Goal: Task Accomplishment & Management: Manage account settings

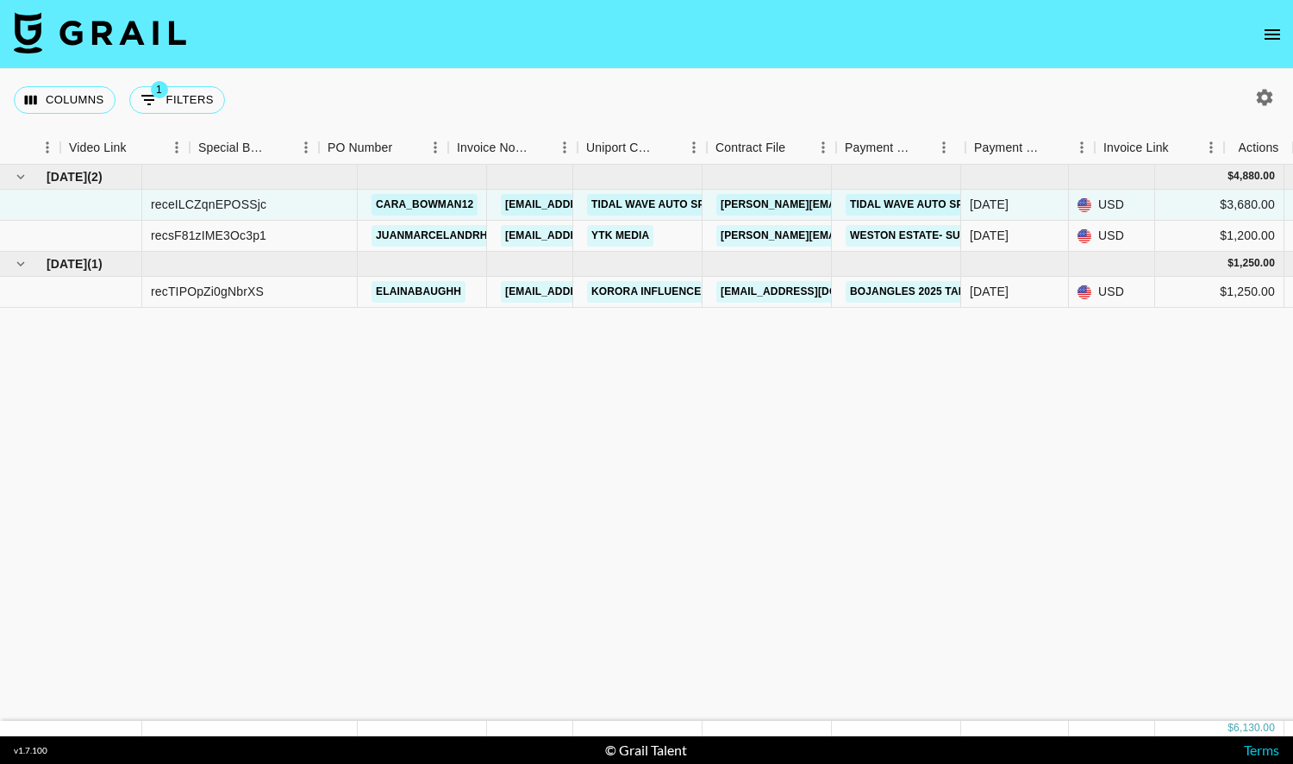
scroll to position [0, 1568]
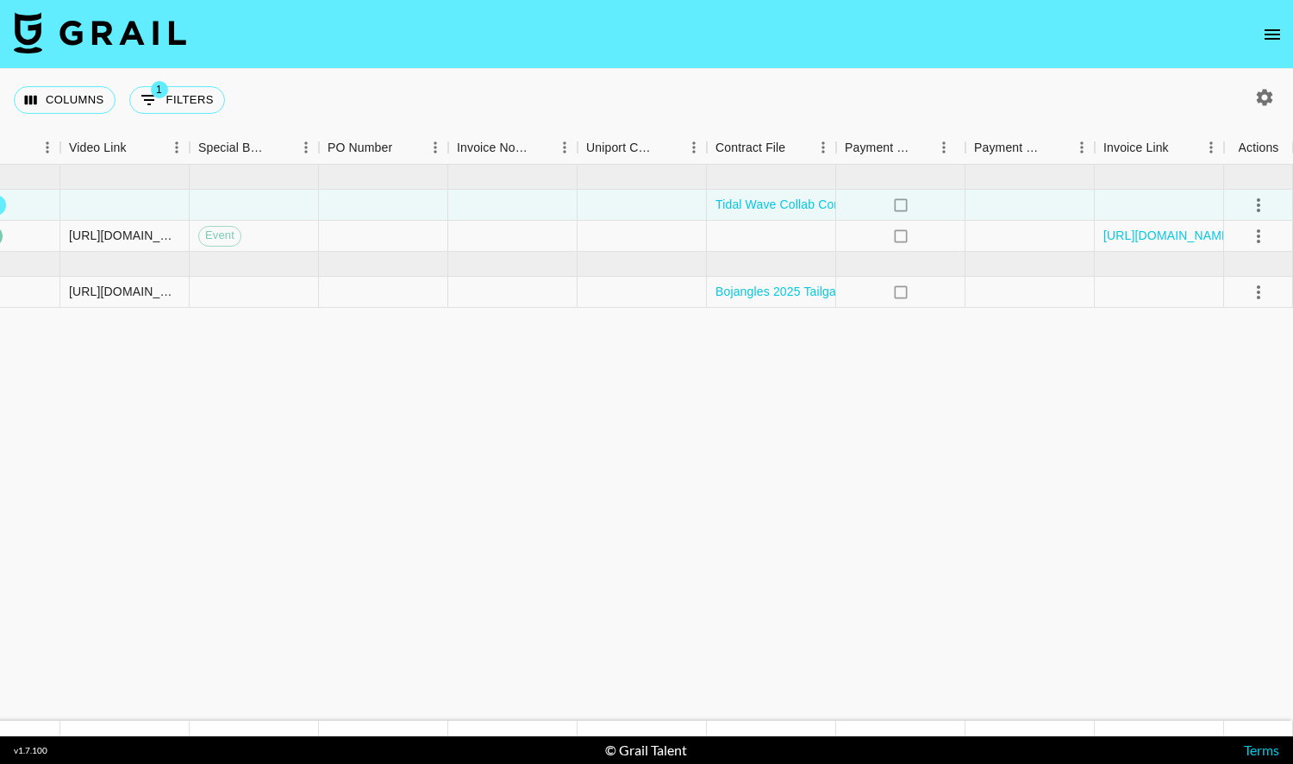
click at [1253, 295] on icon "select merge strategy" at bounding box center [1258, 292] width 21 height 21
click at [1198, 452] on div "Approve" at bounding box center [1220, 452] width 53 height 21
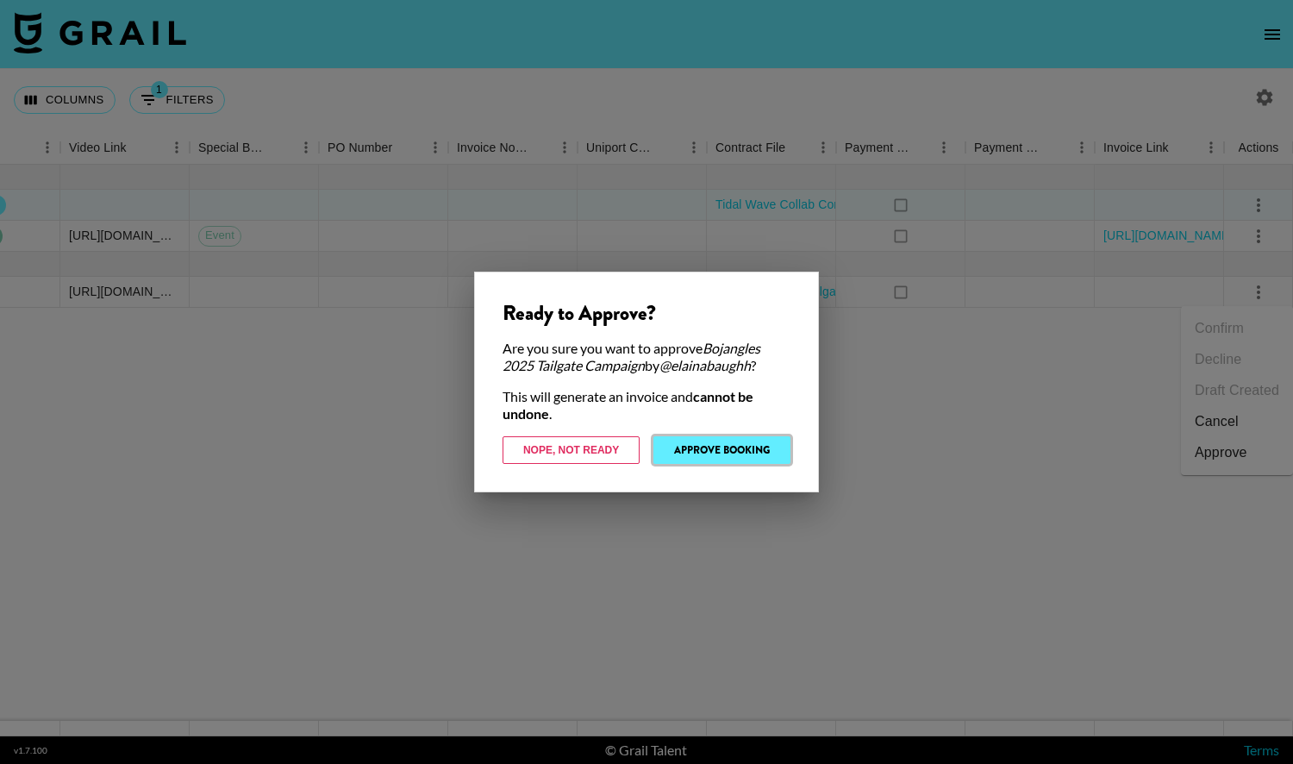
click at [755, 448] on button "Approve Booking" at bounding box center [721, 450] width 137 height 28
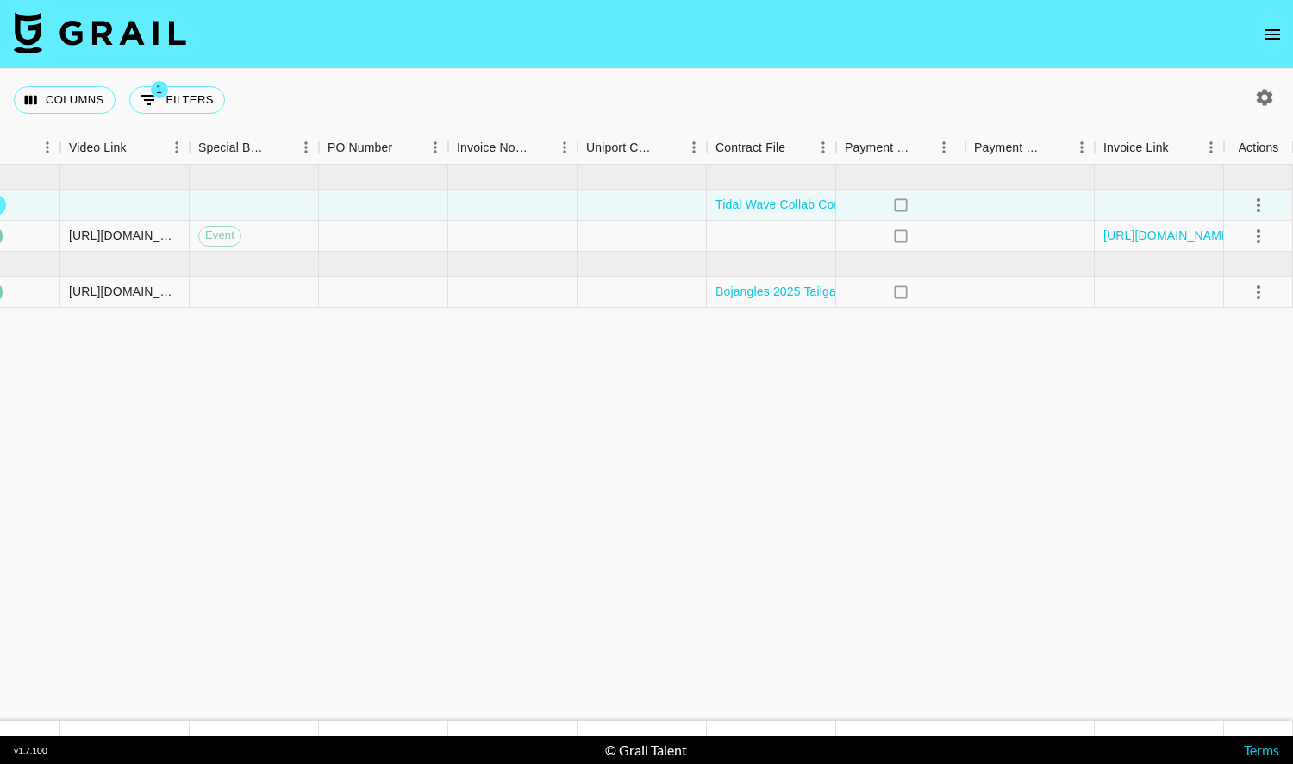
click at [151, 47] on img at bounding box center [100, 32] width 172 height 41
click at [171, 34] on img at bounding box center [100, 32] width 172 height 41
click at [1270, 39] on icon "open drawer" at bounding box center [1272, 34] width 16 height 10
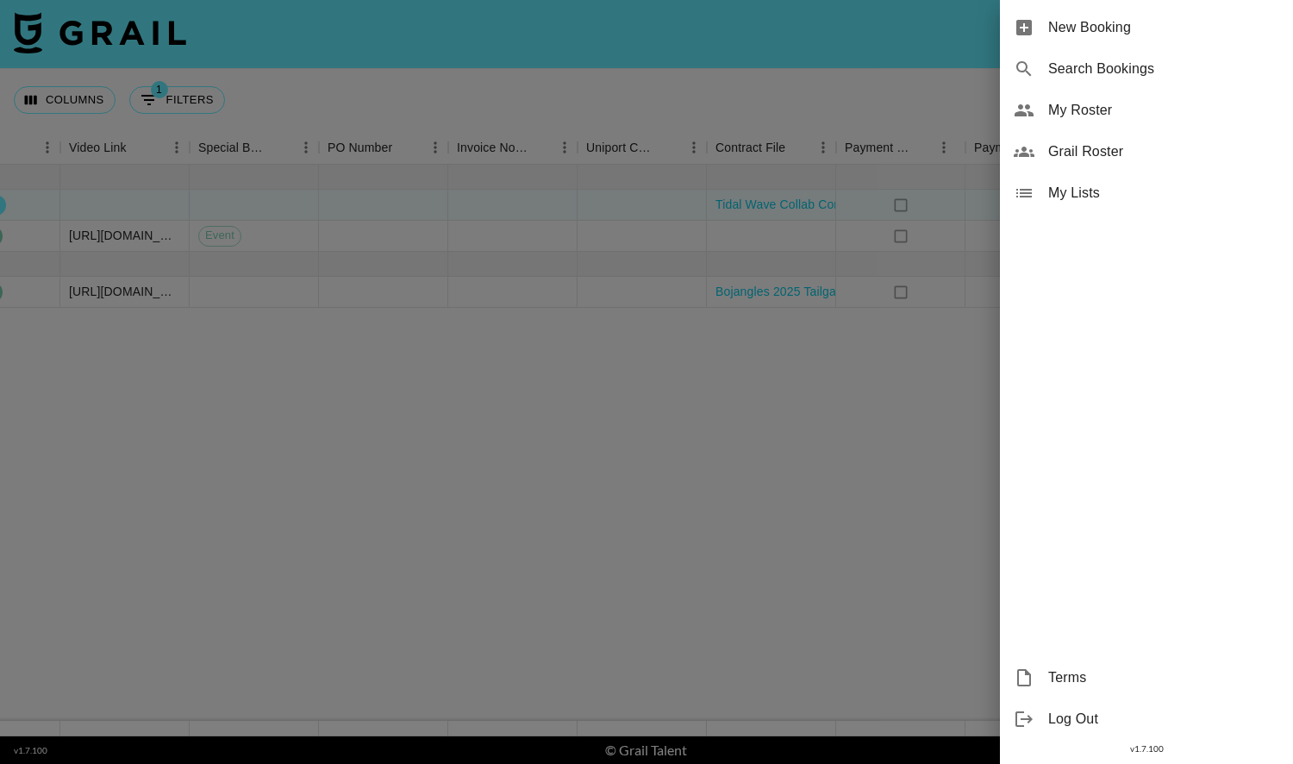
click at [1093, 114] on span "My Roster" at bounding box center [1163, 110] width 231 height 21
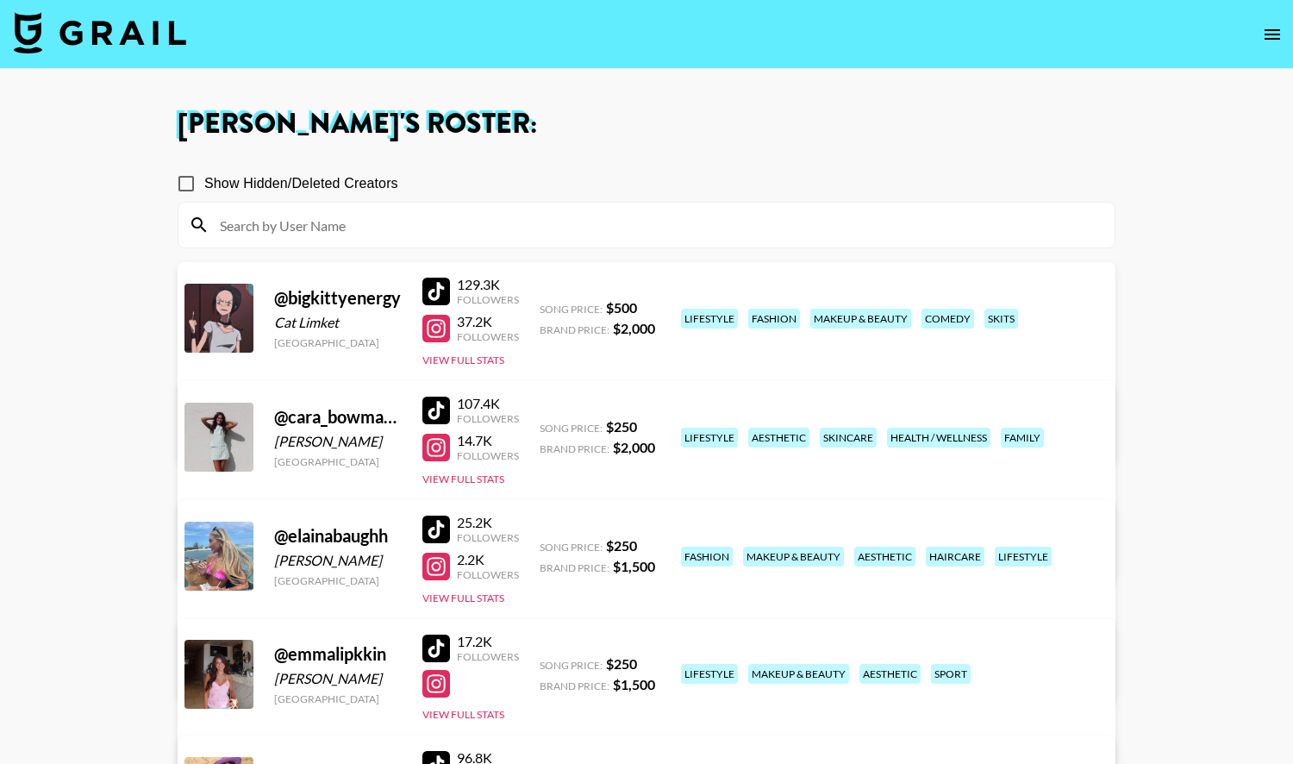
click at [134, 33] on img at bounding box center [100, 32] width 172 height 41
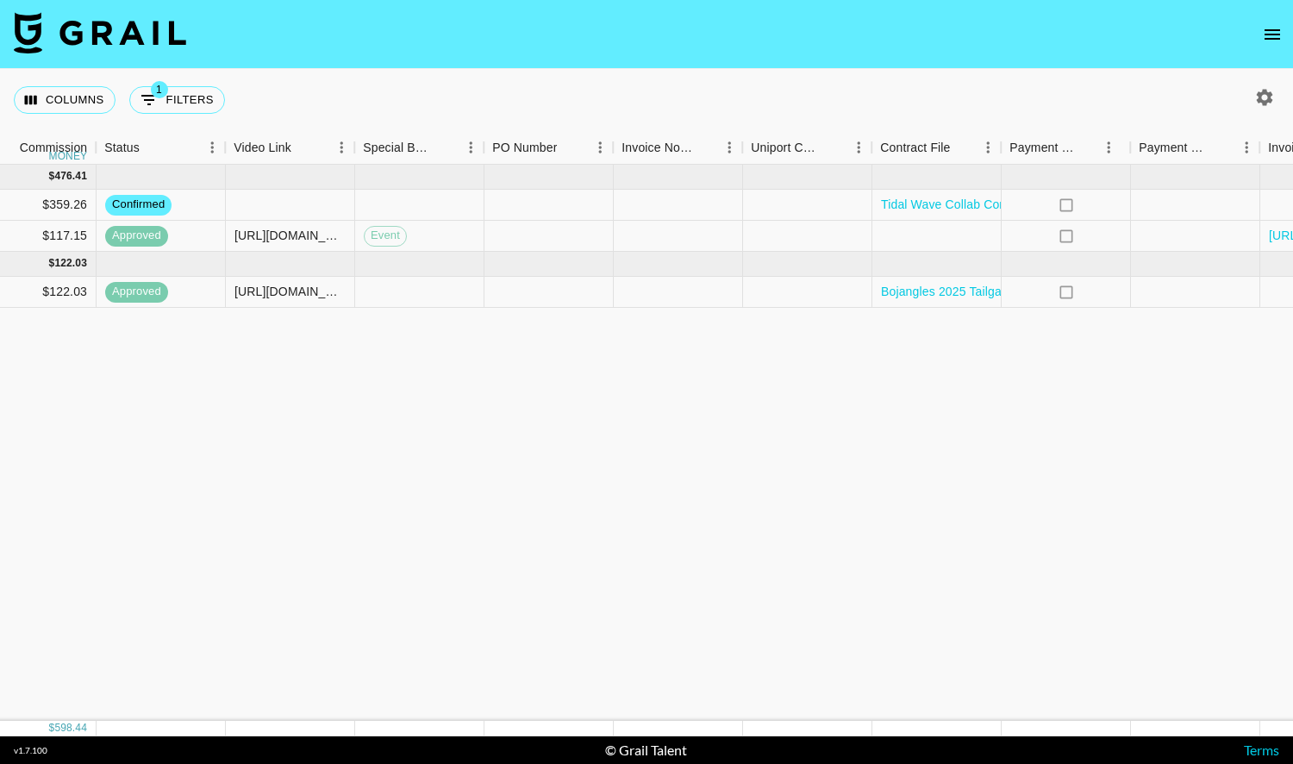
scroll to position [0, 1039]
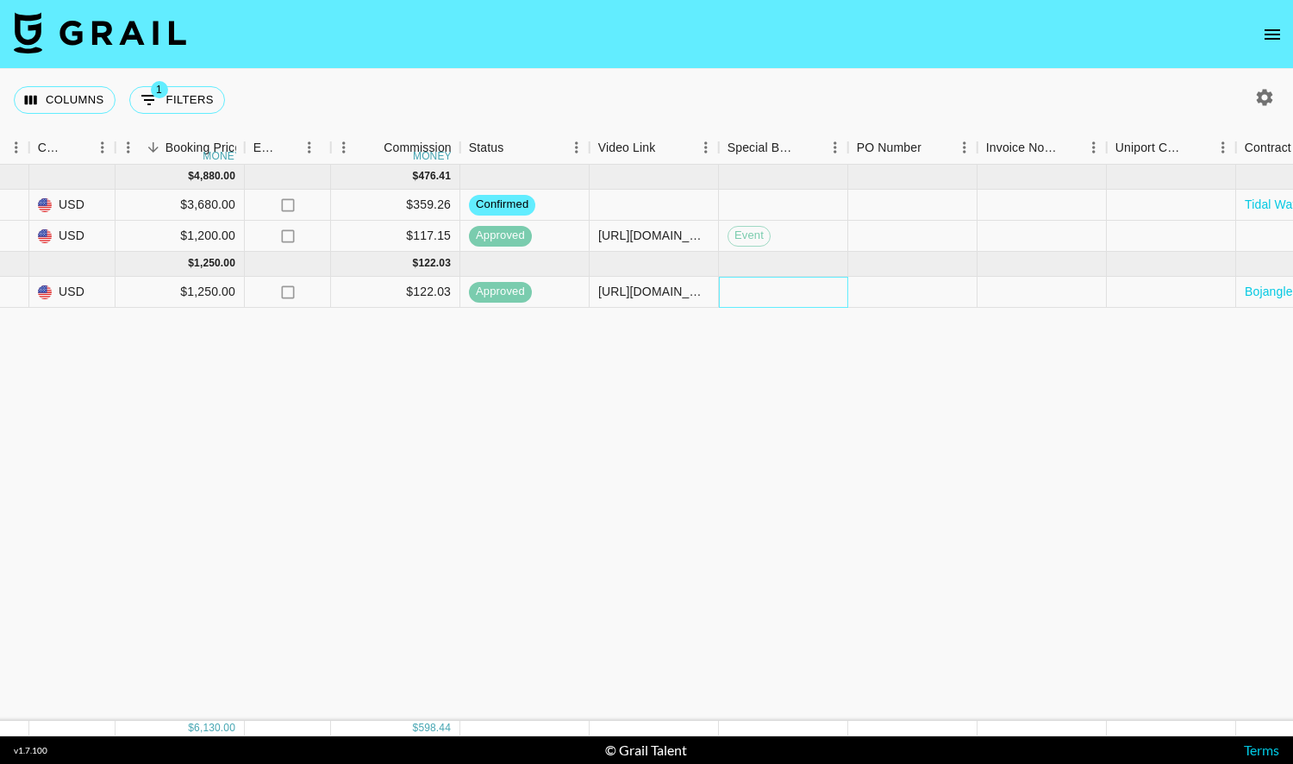
click at [739, 296] on div at bounding box center [783, 292] width 129 height 31
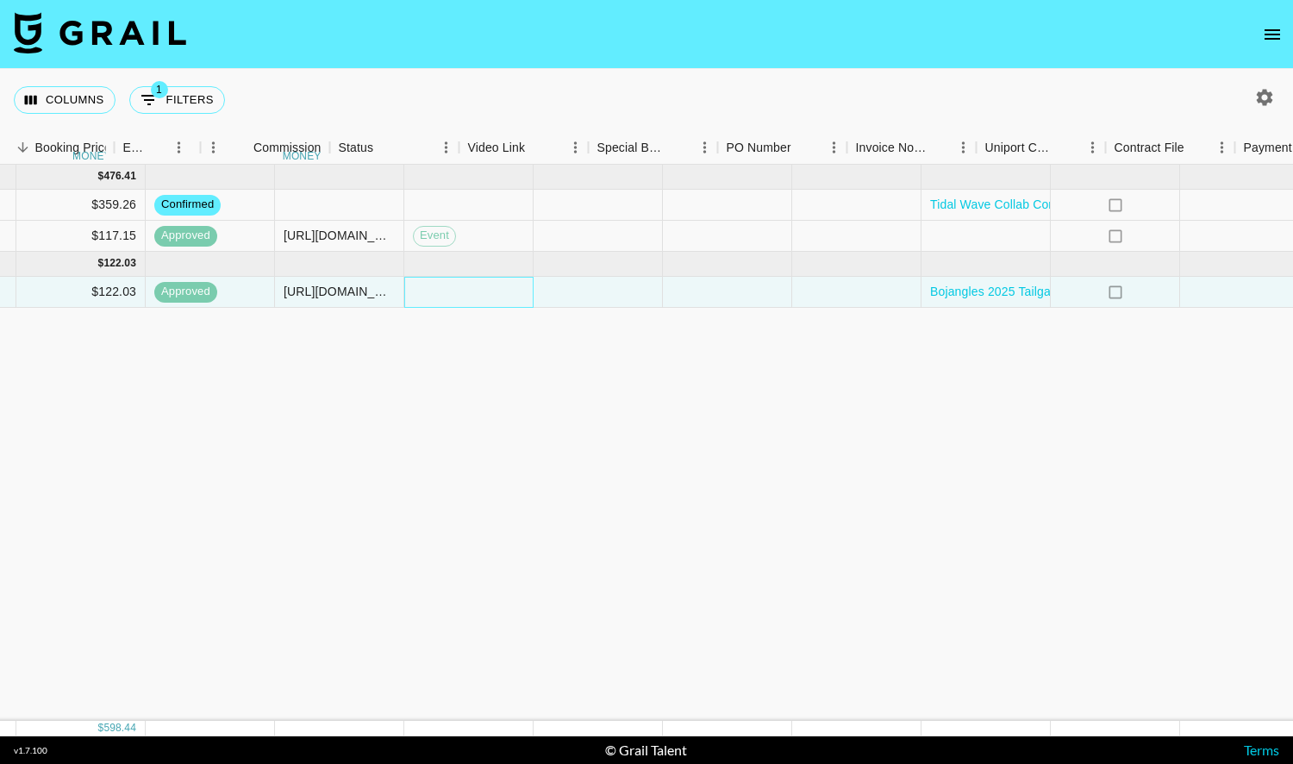
scroll to position [0, 1568]
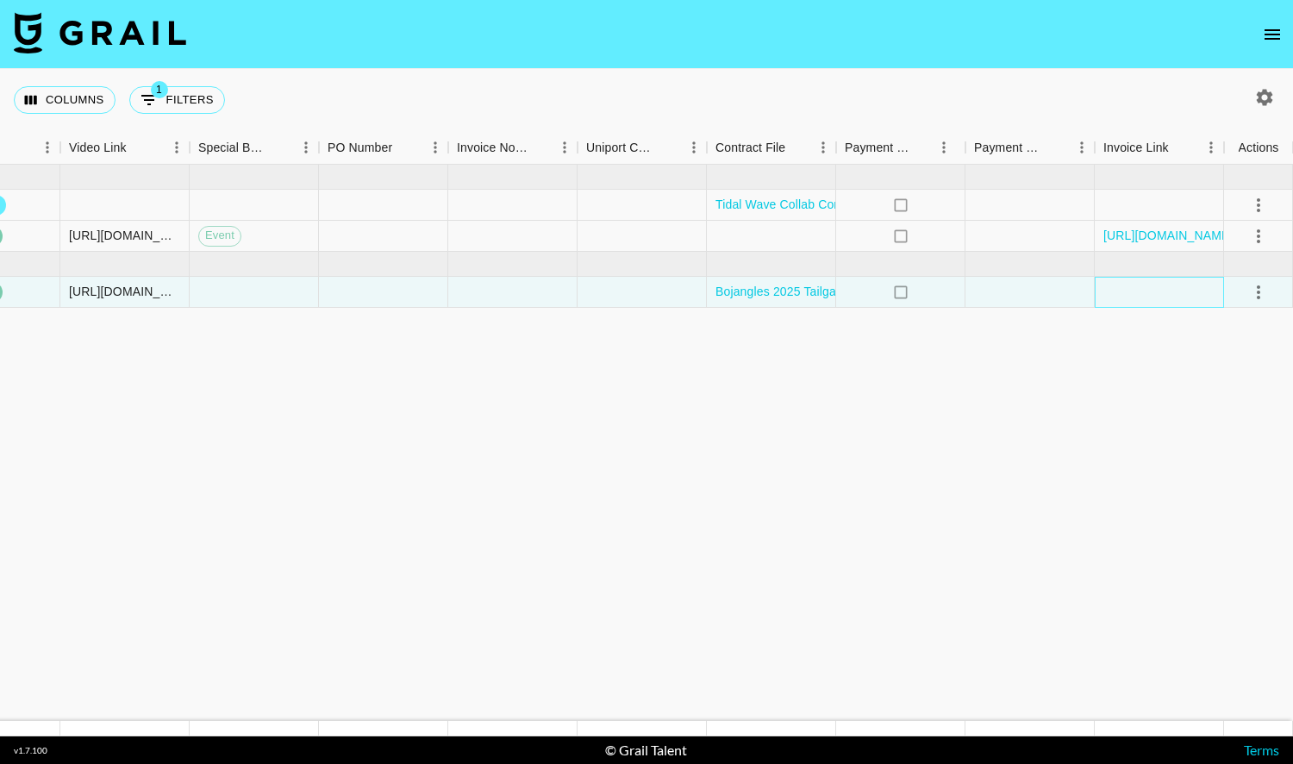
click at [1131, 297] on div at bounding box center [1158, 292] width 129 height 31
click at [1256, 290] on icon "select merge strategy" at bounding box center [1257, 292] width 3 height 14
click at [1263, 34] on icon "open drawer" at bounding box center [1272, 34] width 21 height 21
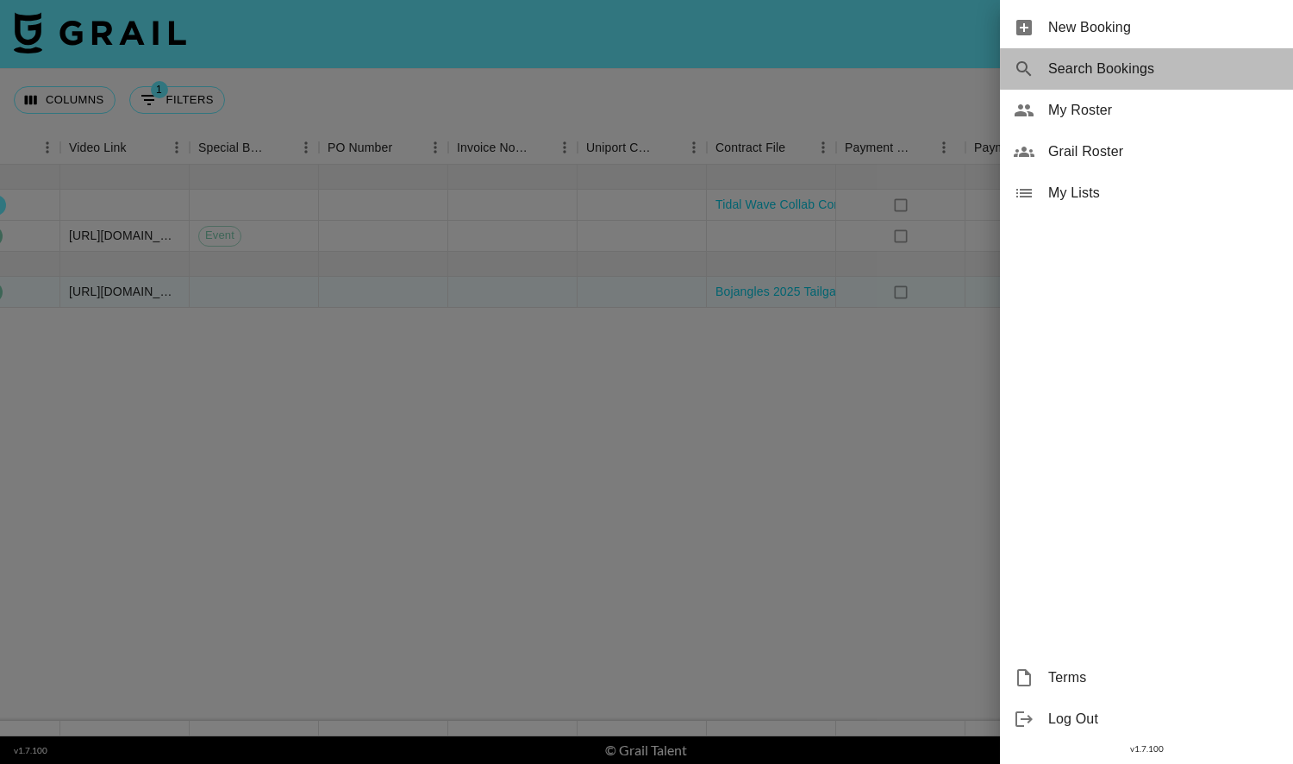
click at [1168, 80] on div "Search Bookings" at bounding box center [1146, 68] width 293 height 41
select select "id"
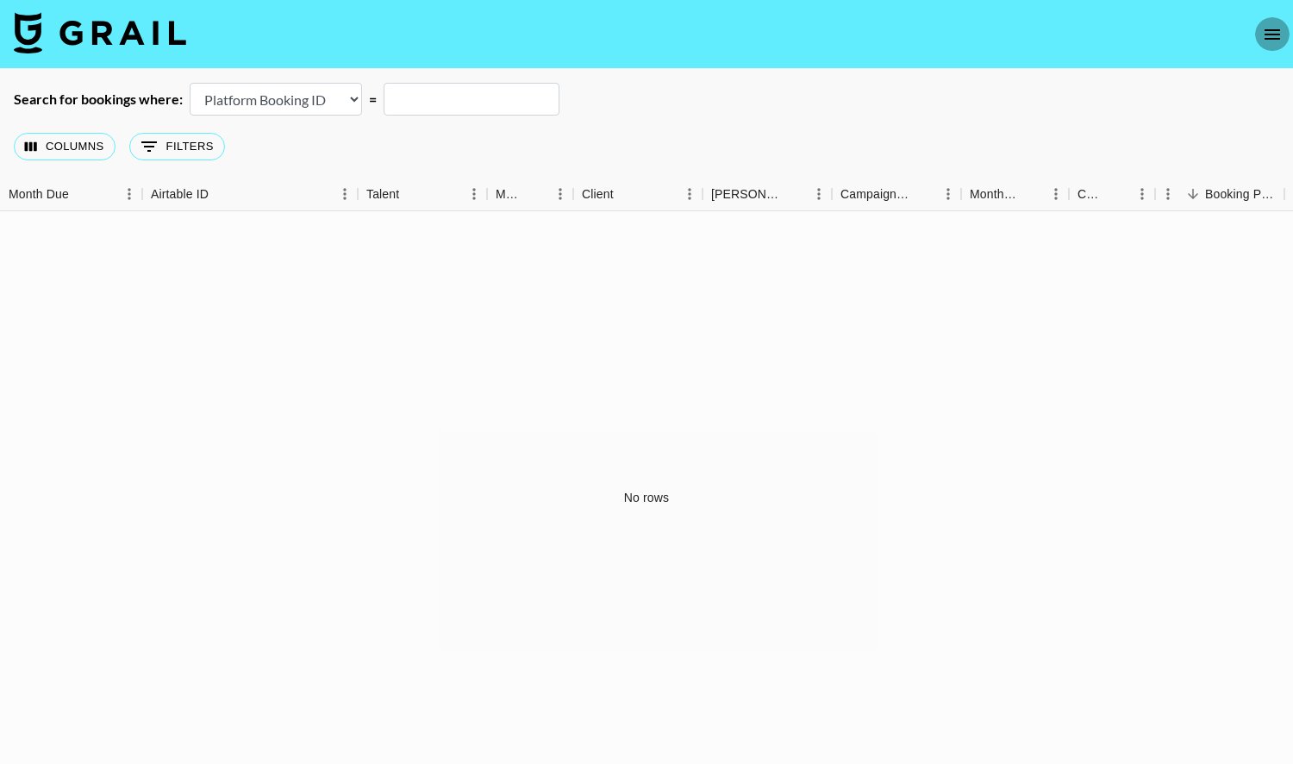
click at [1267, 39] on icon "open drawer" at bounding box center [1272, 34] width 16 height 10
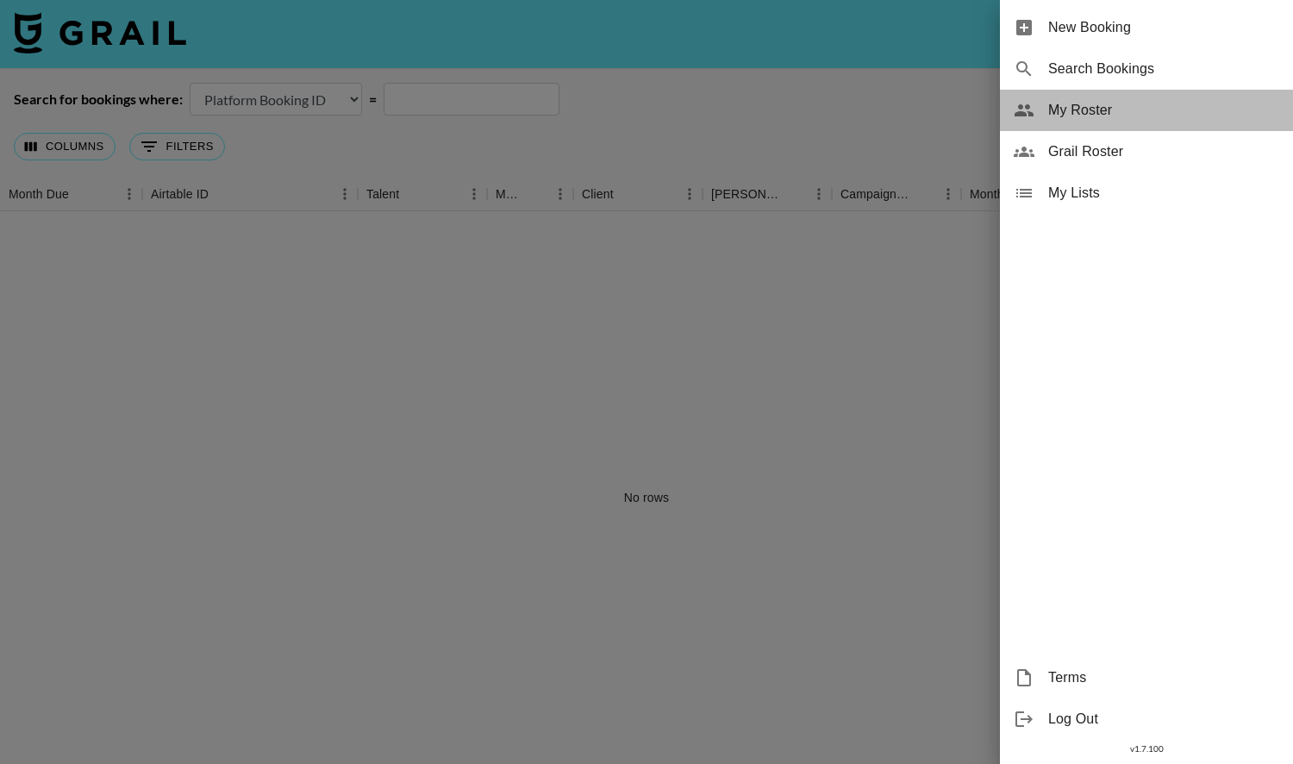
click at [1155, 113] on span "My Roster" at bounding box center [1163, 110] width 231 height 21
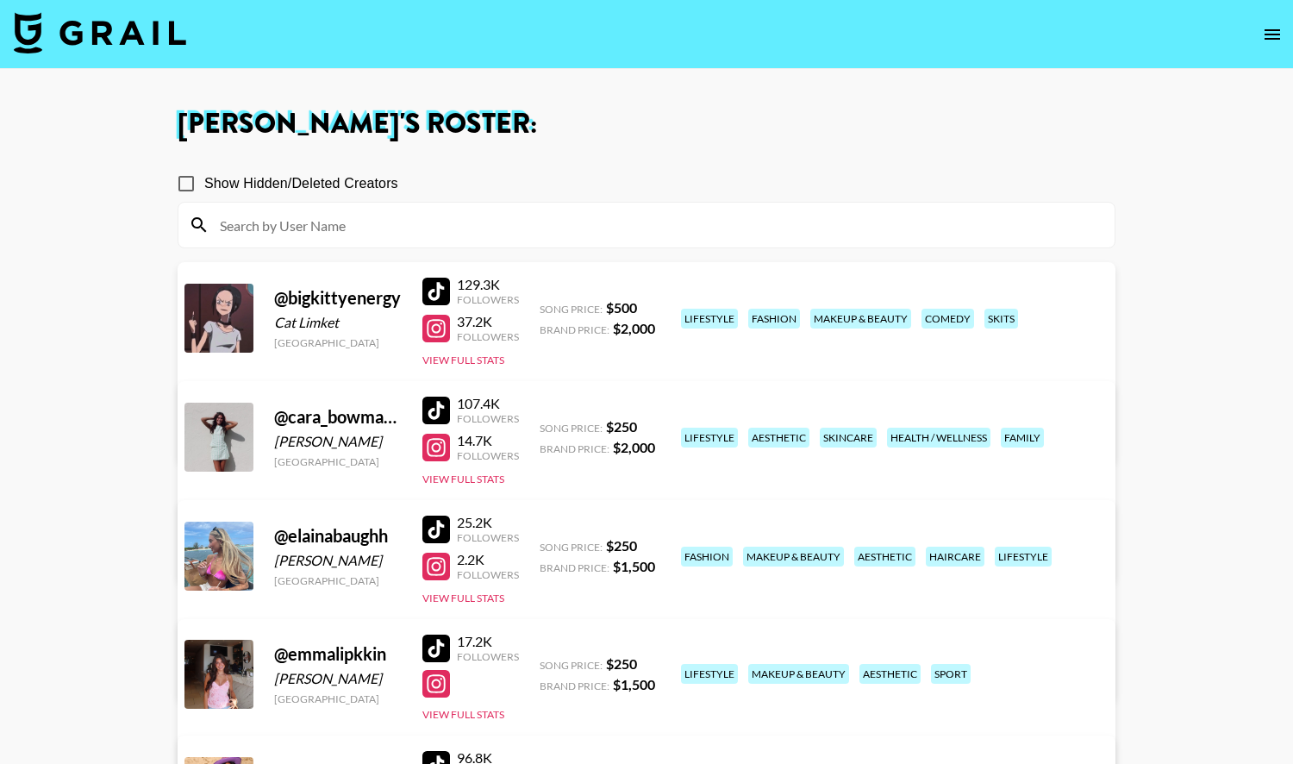
click at [134, 38] on img at bounding box center [100, 32] width 172 height 41
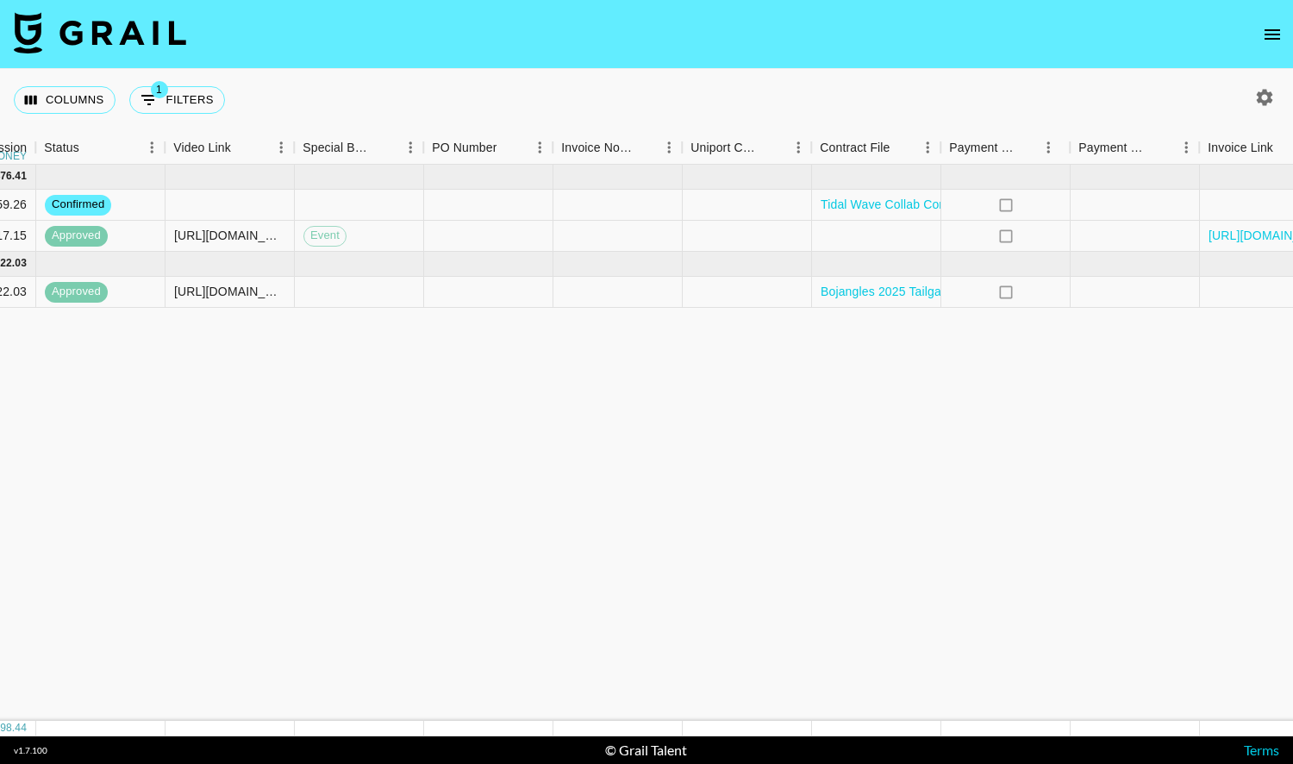
scroll to position [0, 1568]
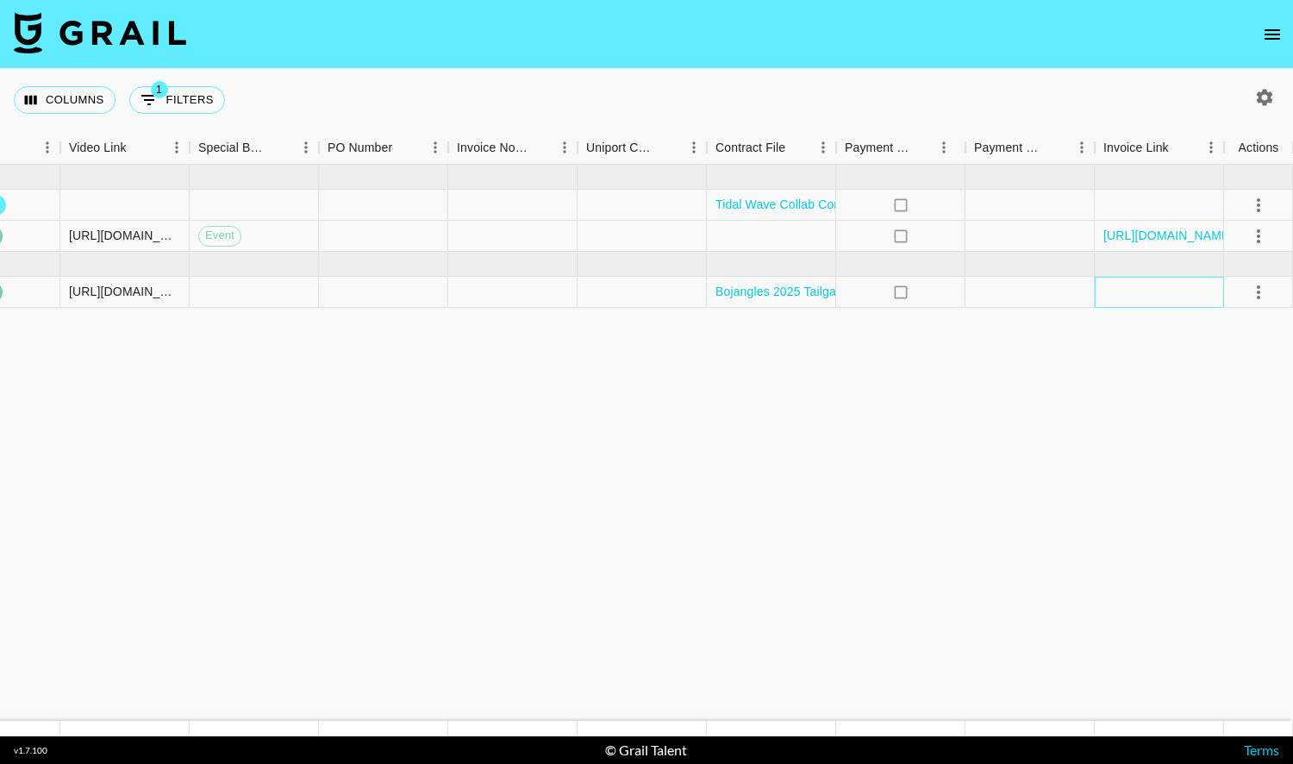
click at [1169, 297] on div at bounding box center [1158, 292] width 129 height 31
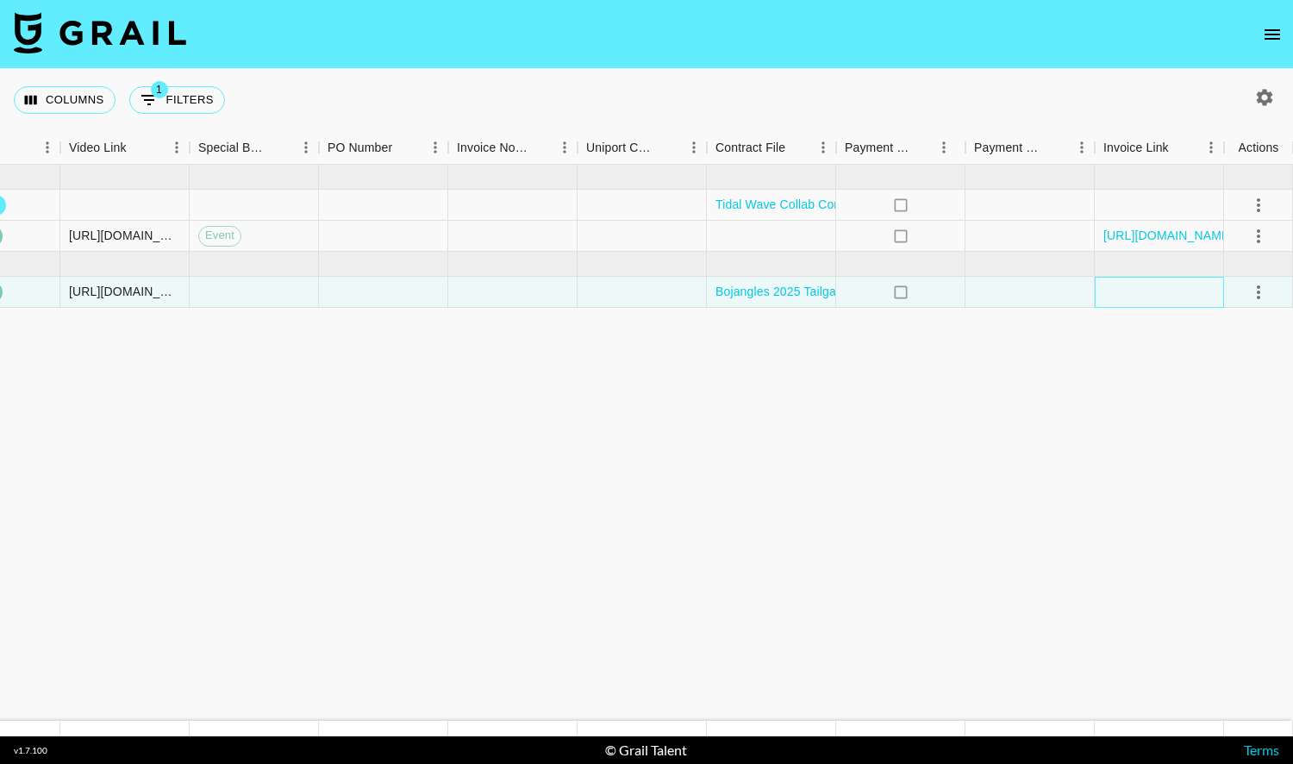
click at [1169, 297] on div at bounding box center [1158, 292] width 129 height 31
click at [1148, 296] on div at bounding box center [1158, 292] width 129 height 31
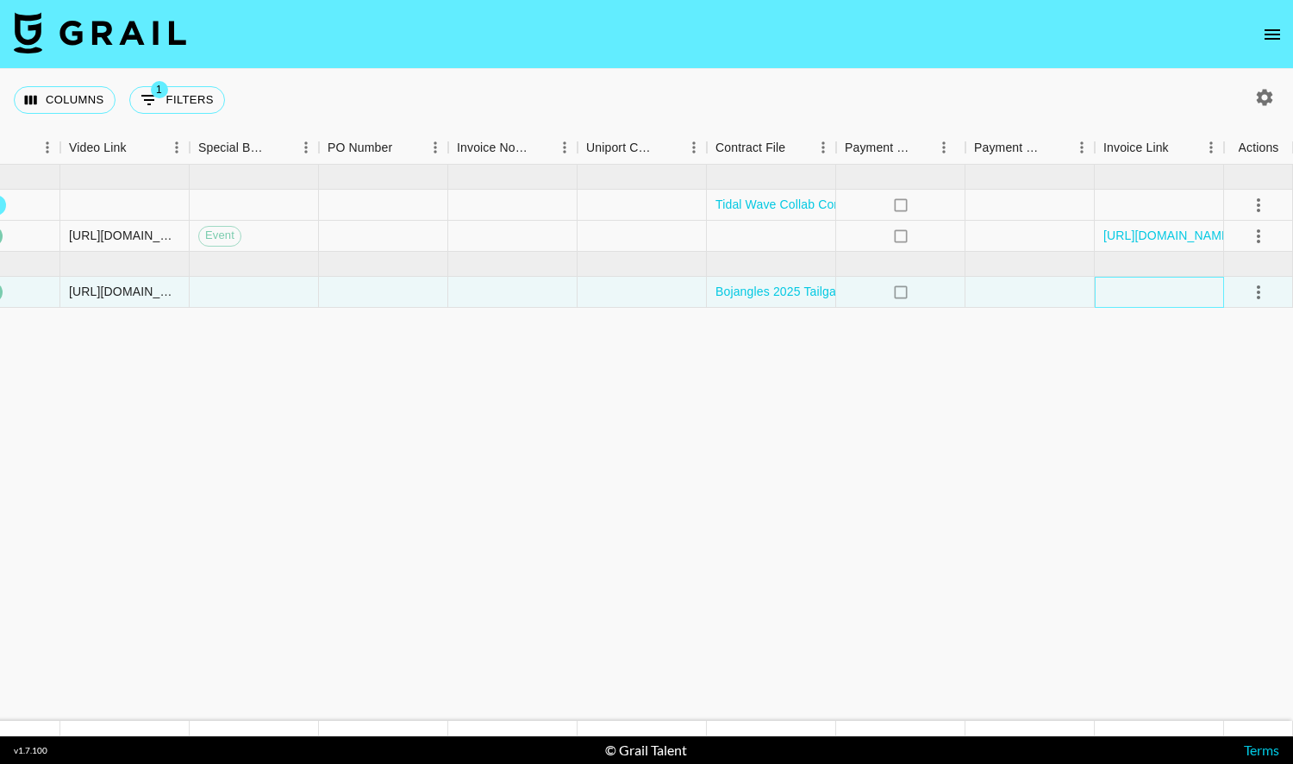
click at [1148, 296] on div at bounding box center [1158, 292] width 129 height 31
click at [1152, 304] on div at bounding box center [1158, 292] width 129 height 31
click at [1267, 37] on icon "open drawer" at bounding box center [1272, 34] width 21 height 21
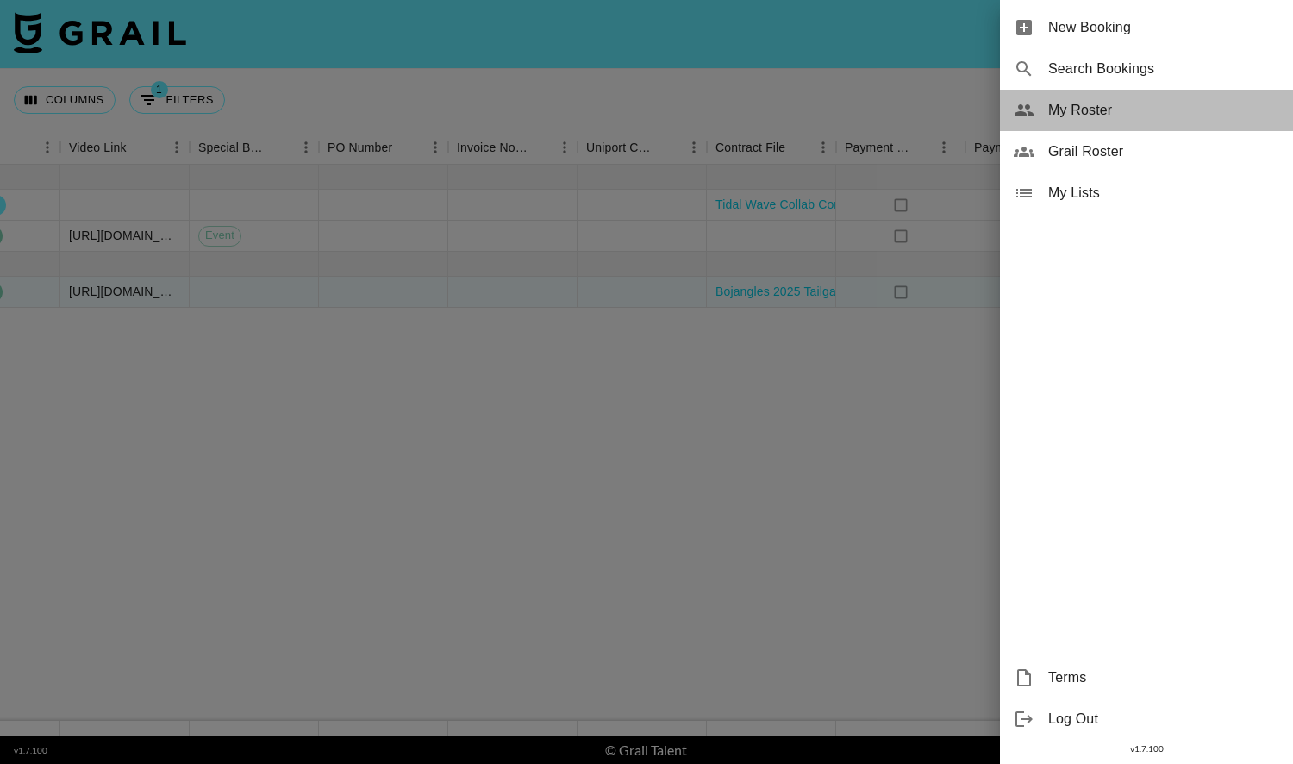
click at [1133, 109] on span "My Roster" at bounding box center [1163, 110] width 231 height 21
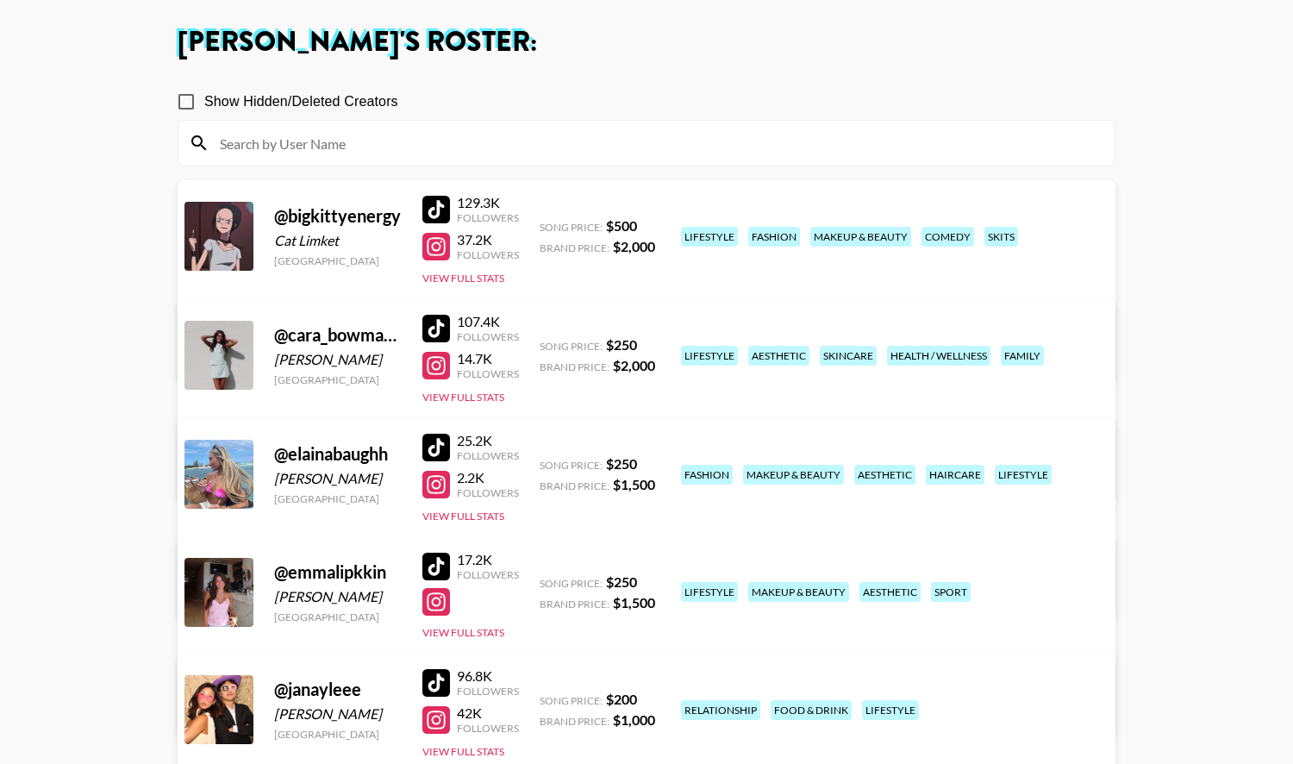
scroll to position [83, 0]
click at [489, 625] on button "View Full Stats" at bounding box center [463, 631] width 82 height 13
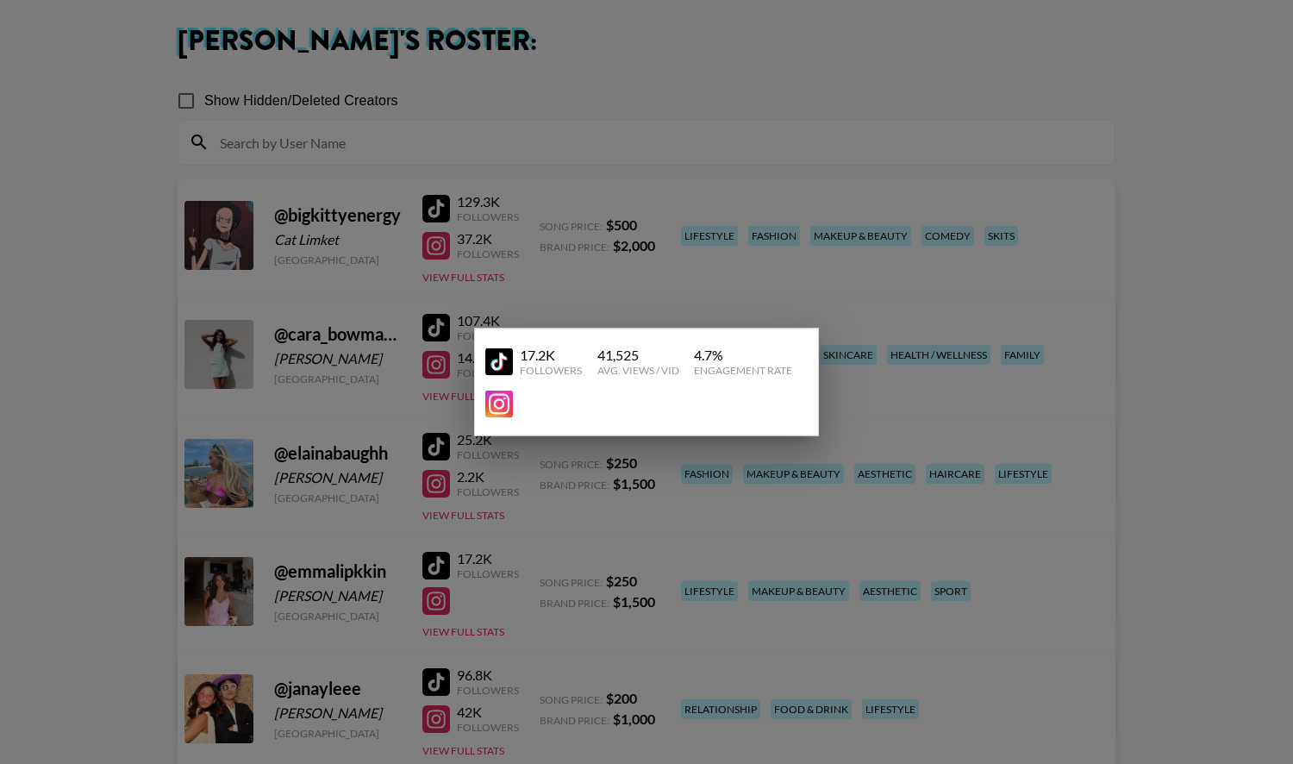
click at [504, 616] on div at bounding box center [646, 382] width 1293 height 764
